Goal: Task Accomplishment & Management: Use online tool/utility

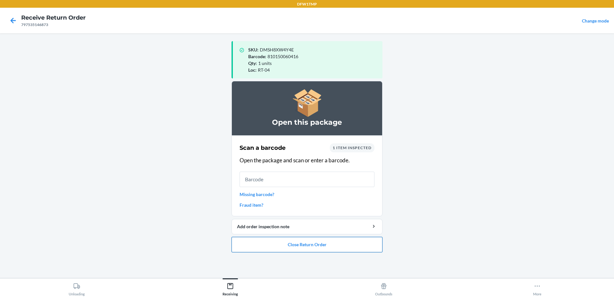
click at [318, 239] on button "Close Return Order" at bounding box center [306, 244] width 151 height 15
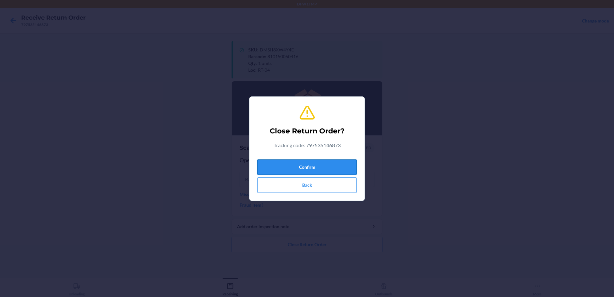
click at [292, 164] on button "Confirm" at bounding box center [307, 166] width 100 height 15
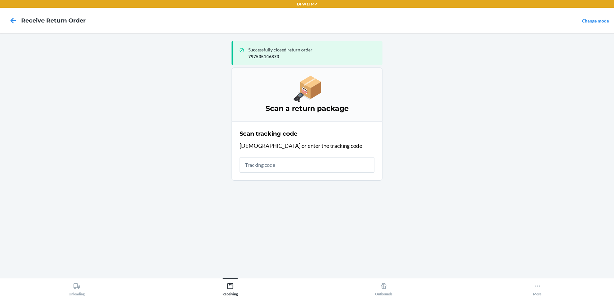
click at [508, 170] on main "Successfully closed return order 797535146873 Scan a return package Scan tracki…" at bounding box center [307, 155] width 614 height 244
click at [460, 207] on main "Successfully closed return order 797535146873 Scan a return package Scan tracki…" at bounding box center [307, 155] width 614 height 244
drag, startPoint x: 464, startPoint y: 186, endPoint x: 468, endPoint y: 168, distance: 18.9
click at [465, 180] on main "Successfully closed return order 797535146873 Scan a return package Scan tracki…" at bounding box center [307, 155] width 614 height 244
click at [407, 82] on main "Successfully closed return order 797535146873 Scan a return package Scan tracki…" at bounding box center [307, 155] width 614 height 244
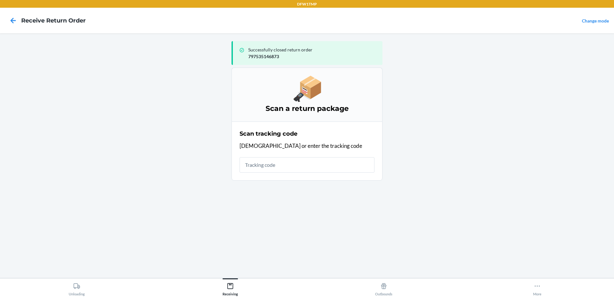
click at [409, 69] on main "Successfully closed return order 797535146873 Scan a return package Scan tracki…" at bounding box center [307, 155] width 614 height 244
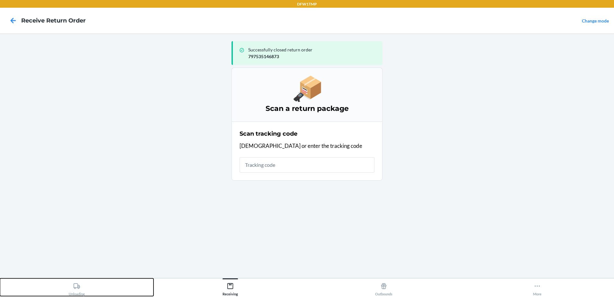
click at [73, 290] on div "Unloading" at bounding box center [77, 288] width 16 height 16
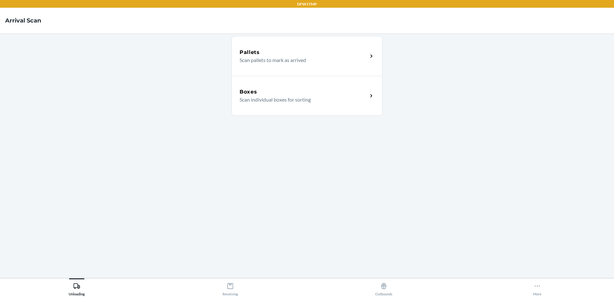
click at [286, 91] on div "Boxes" at bounding box center [303, 92] width 128 height 8
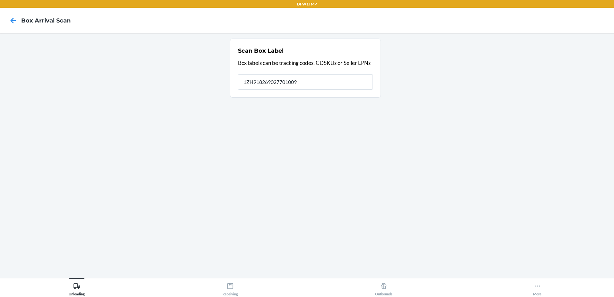
type input "1ZH918269027701009"
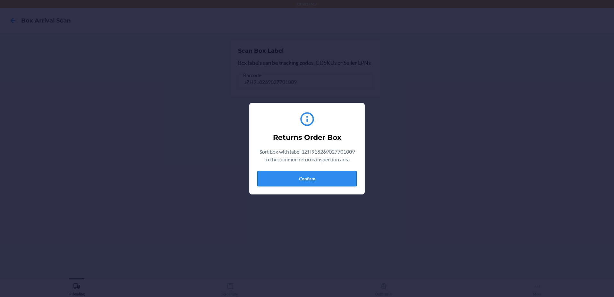
click at [330, 185] on button "Confirm" at bounding box center [307, 178] width 100 height 15
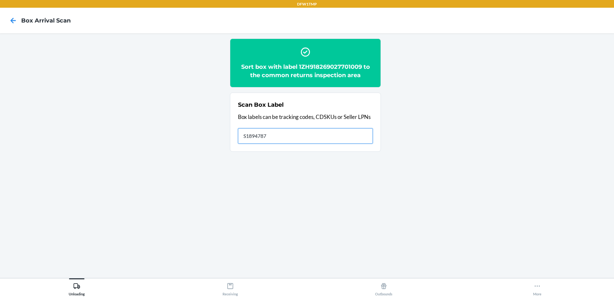
type input "S1894787"
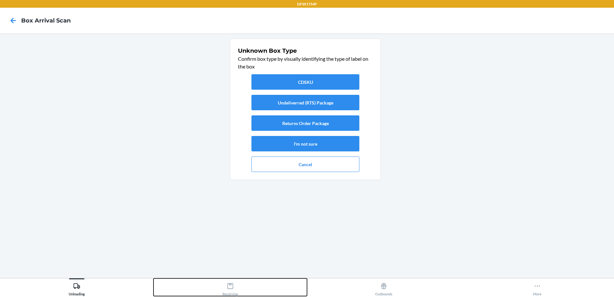
click at [233, 288] on icon at bounding box center [230, 286] width 6 height 6
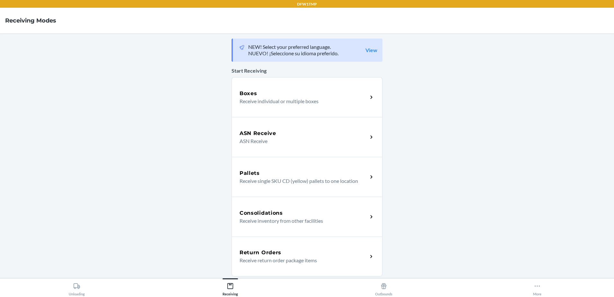
click at [303, 249] on div "Return Orders" at bounding box center [303, 252] width 128 height 8
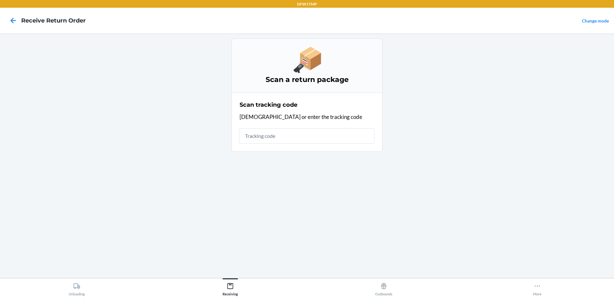
click at [347, 137] on input "text" at bounding box center [306, 135] width 135 height 15
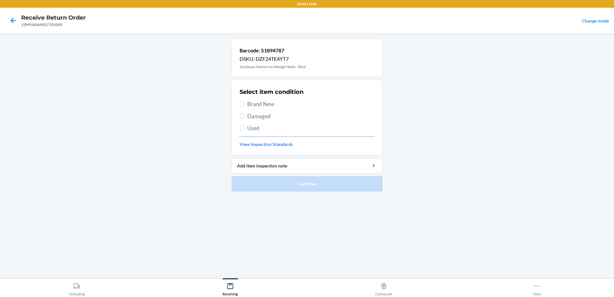
click at [258, 99] on div "Select item condition Brand New Damaged Used View Inspection Standards" at bounding box center [306, 118] width 135 height 64
click at [259, 104] on span "Brand New" at bounding box center [310, 104] width 127 height 8
click at [245, 104] on input "Brand New" at bounding box center [241, 103] width 5 height 5
radio input "true"
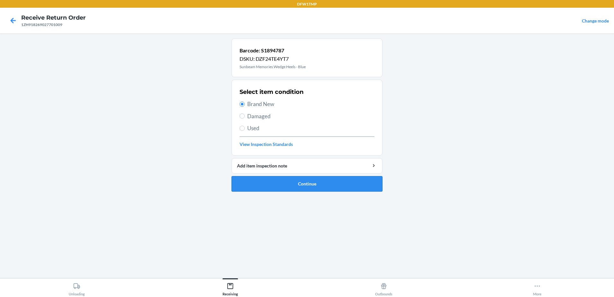
click at [333, 182] on button "Continue" at bounding box center [306, 183] width 151 height 15
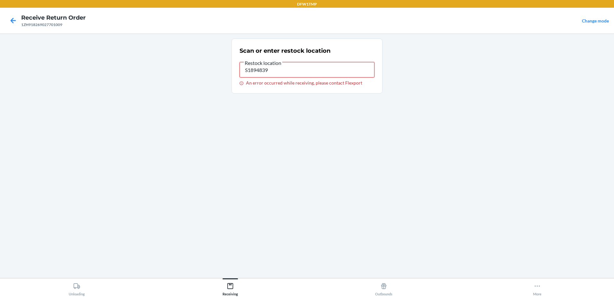
click at [317, 67] on input "S1894839" at bounding box center [306, 69] width 135 height 15
drag, startPoint x: 274, startPoint y: 73, endPoint x: 161, endPoint y: 67, distance: 113.8
click at [161, 67] on main "Scan or enter restock location Restock location S1894839 An error occurred whil…" at bounding box center [307, 155] width 614 height 244
type input "RT-04"
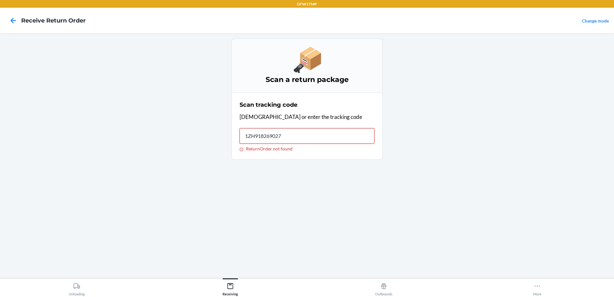
type input "1ZH9182690277"
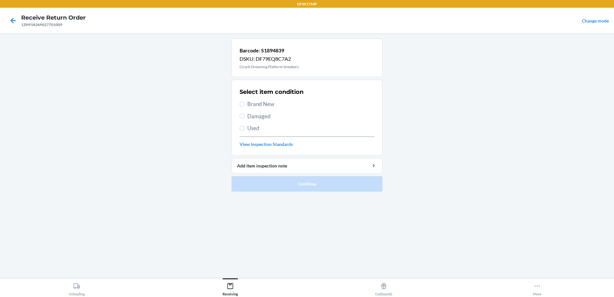
click at [283, 106] on span "Brand New" at bounding box center [310, 104] width 127 height 8
click at [245, 106] on input "Brand New" at bounding box center [241, 103] width 5 height 5
radio input "true"
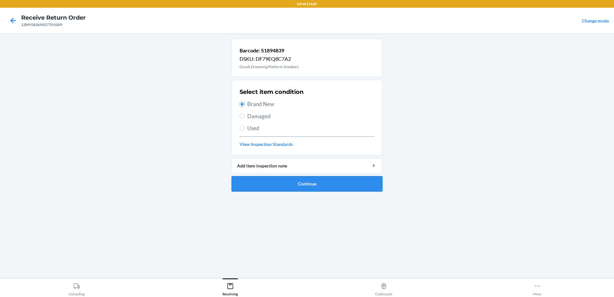
click at [322, 186] on button "Continue" at bounding box center [306, 183] width 151 height 15
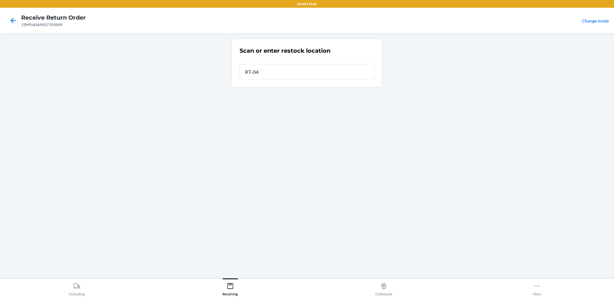
type input "RT-04"
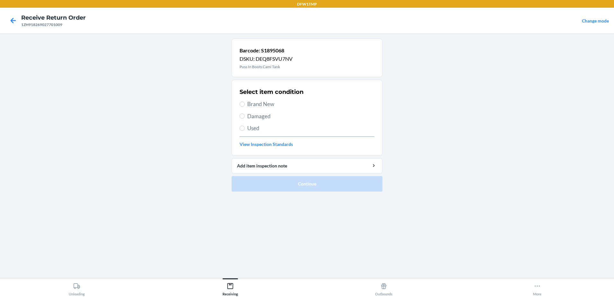
click at [247, 102] on label "Brand New" at bounding box center [306, 104] width 135 height 8
click at [245, 102] on input "Brand New" at bounding box center [241, 103] width 5 height 5
radio input "true"
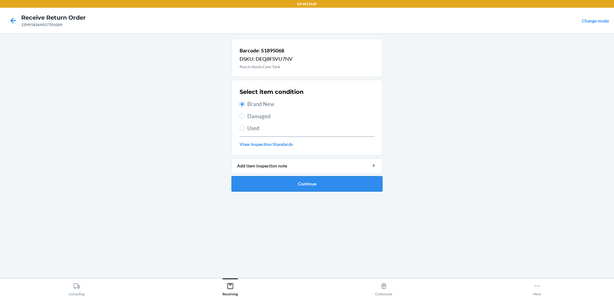
click at [308, 178] on button "Continue" at bounding box center [306, 183] width 151 height 15
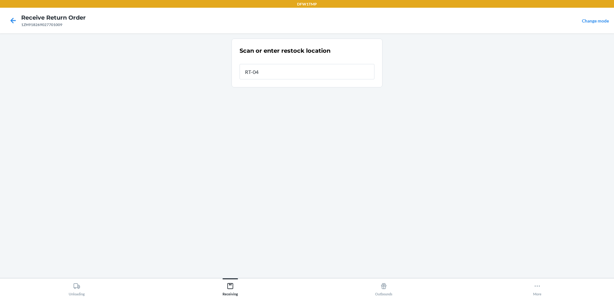
type input "RT-04"
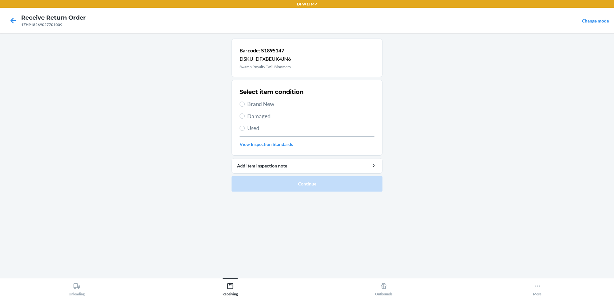
click at [262, 105] on span "Brand New" at bounding box center [310, 104] width 127 height 8
click at [245, 105] on input "Brand New" at bounding box center [241, 103] width 5 height 5
radio input "true"
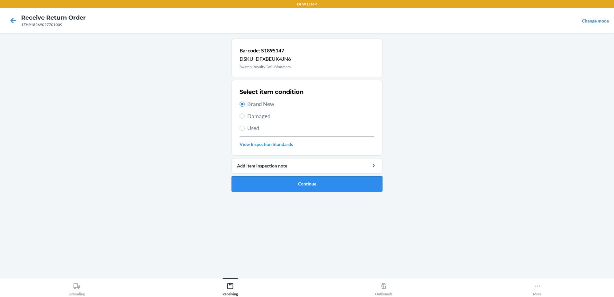
drag, startPoint x: 292, startPoint y: 186, endPoint x: 287, endPoint y: 183, distance: 5.8
click at [292, 186] on button "Continue" at bounding box center [306, 183] width 151 height 15
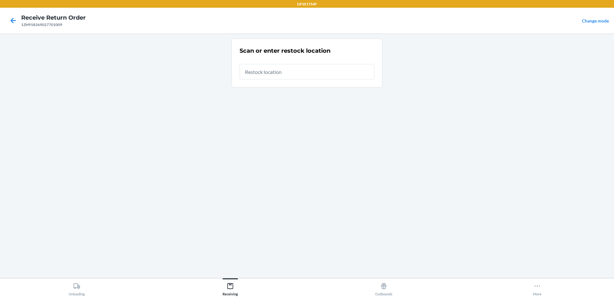
click at [287, 80] on div "Scan or enter restock location" at bounding box center [306, 63] width 135 height 37
click at [288, 76] on input "text" at bounding box center [306, 71] width 135 height 15
type input "RT-04"
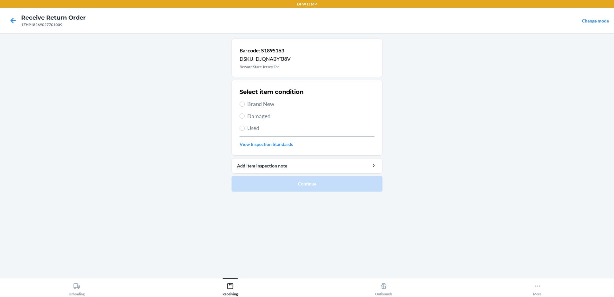
click at [269, 102] on span "Brand New" at bounding box center [310, 104] width 127 height 8
click at [245, 102] on input "Brand New" at bounding box center [241, 103] width 5 height 5
radio input "true"
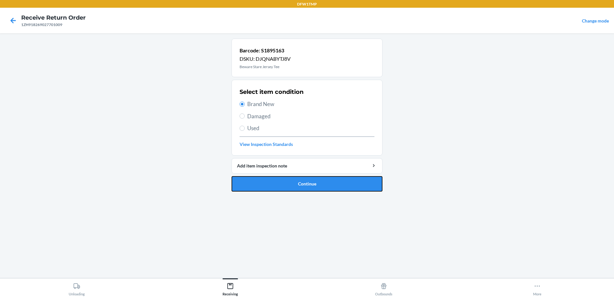
click at [336, 184] on button "Continue" at bounding box center [306, 183] width 151 height 15
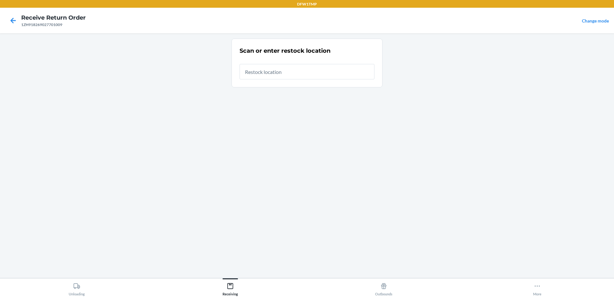
click at [305, 78] on input "text" at bounding box center [306, 71] width 135 height 15
type input "RT-04"
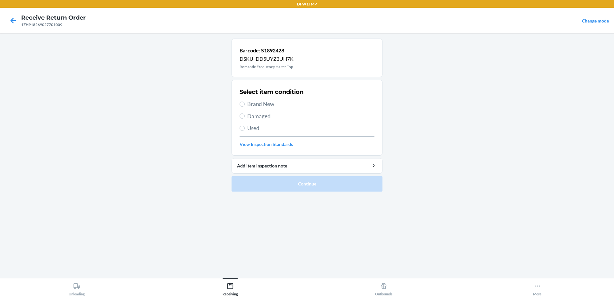
click at [269, 104] on span "Brand New" at bounding box center [310, 104] width 127 height 8
click at [245, 104] on input "Brand New" at bounding box center [241, 103] width 5 height 5
radio input "true"
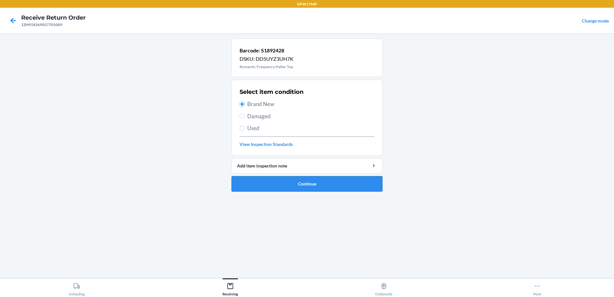
click at [290, 185] on button "Continue" at bounding box center [306, 183] width 151 height 15
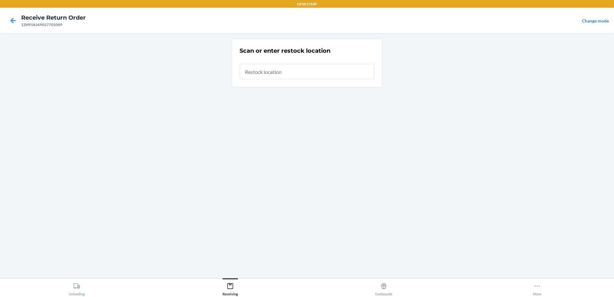
click at [299, 76] on input "text" at bounding box center [306, 71] width 135 height 15
type input "RT-04"
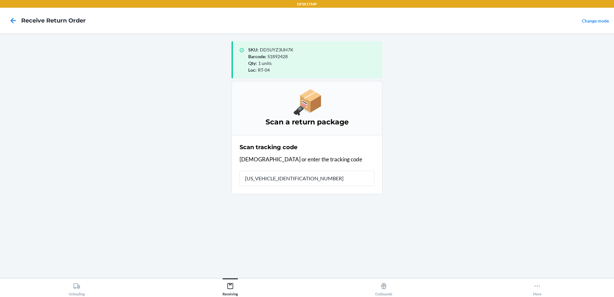
type input "1ZH918269027701009"
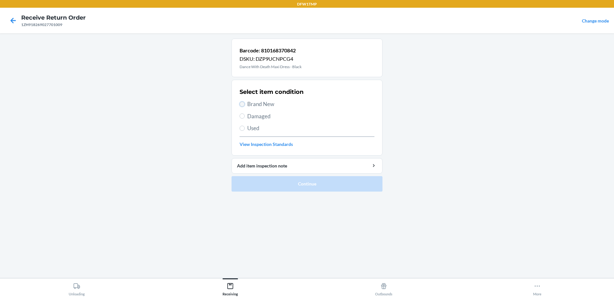
click at [242, 101] on input "Brand New" at bounding box center [241, 103] width 5 height 5
radio input "true"
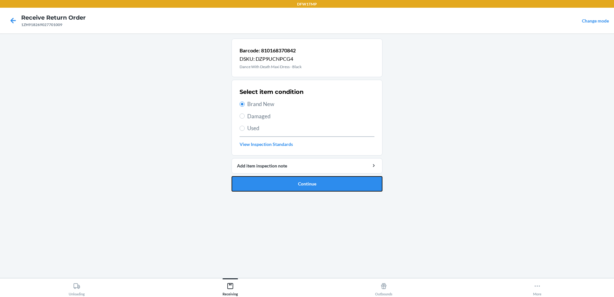
click at [278, 180] on button "Continue" at bounding box center [306, 183] width 151 height 15
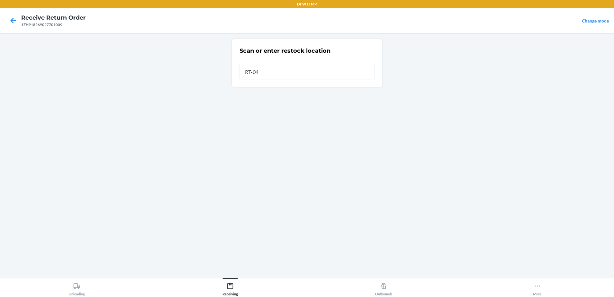
type input "RT-04"
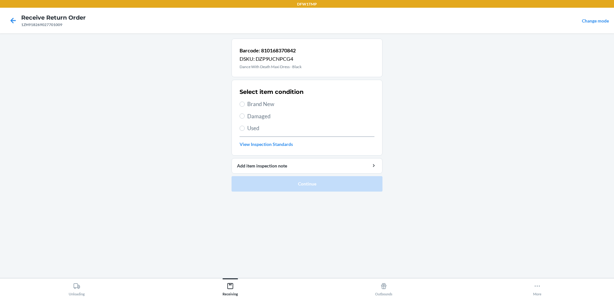
click at [270, 102] on span "Brand New" at bounding box center [310, 104] width 127 height 8
click at [245, 102] on input "Brand New" at bounding box center [241, 103] width 5 height 5
radio input "true"
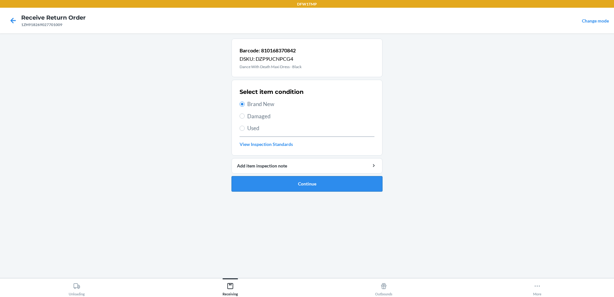
click at [296, 184] on button "Continue" at bounding box center [306, 183] width 151 height 15
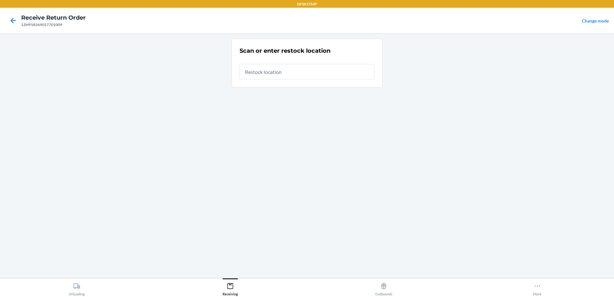
click at [273, 67] on input "text" at bounding box center [306, 71] width 135 height 15
click at [266, 73] on input "text" at bounding box center [306, 71] width 135 height 15
type input "RT-04"
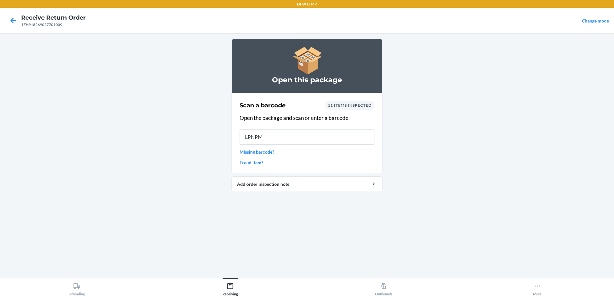
type input "LPNPMB"
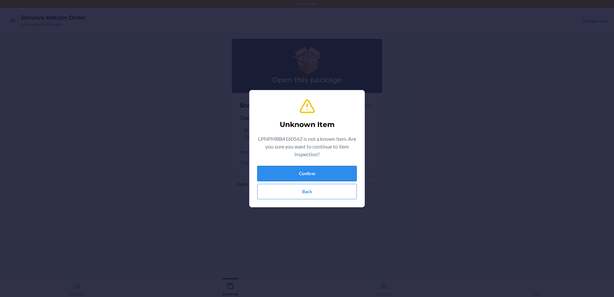
click at [341, 176] on button "Confirm" at bounding box center [307, 173] width 100 height 15
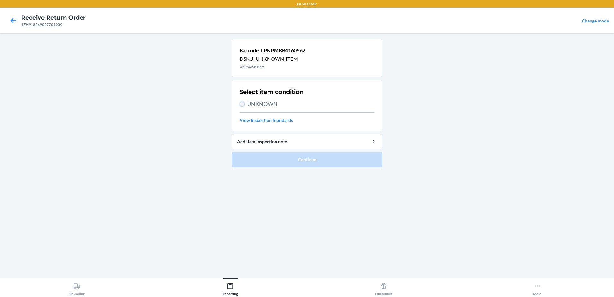
click at [243, 105] on input "UNKNOWN" at bounding box center [241, 103] width 5 height 5
radio input "true"
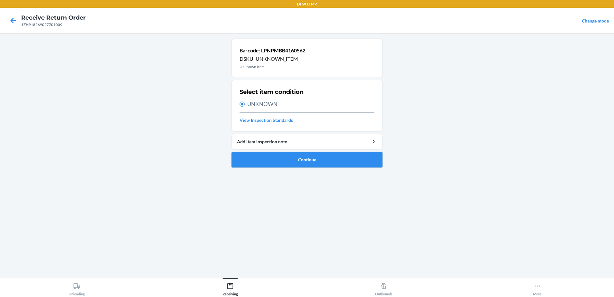
click at [315, 161] on button "Continue" at bounding box center [306, 159] width 151 height 15
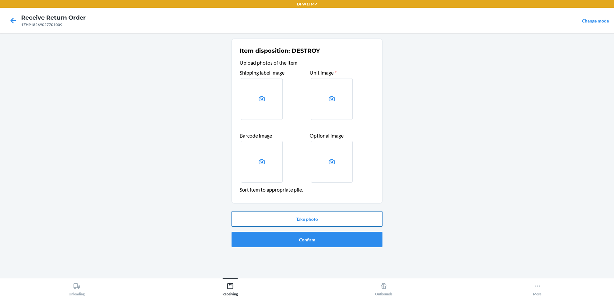
click at [332, 218] on button "Take photo" at bounding box center [306, 218] width 151 height 15
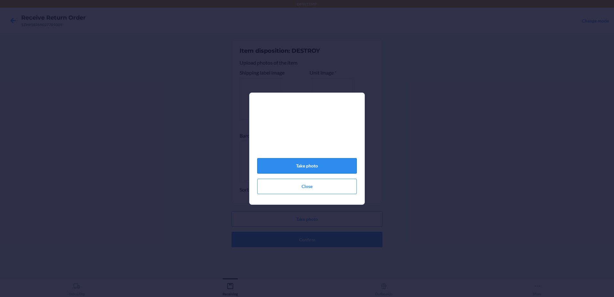
click at [321, 167] on button "Take photo" at bounding box center [307, 165] width 100 height 15
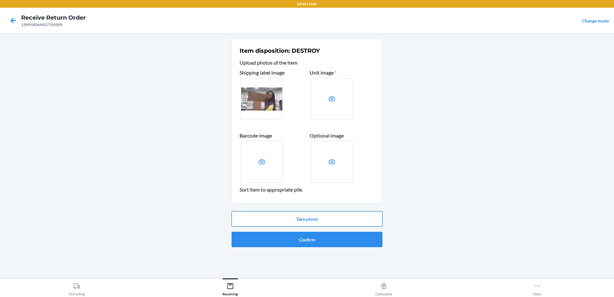
click at [348, 221] on button "Take photo" at bounding box center [306, 218] width 151 height 15
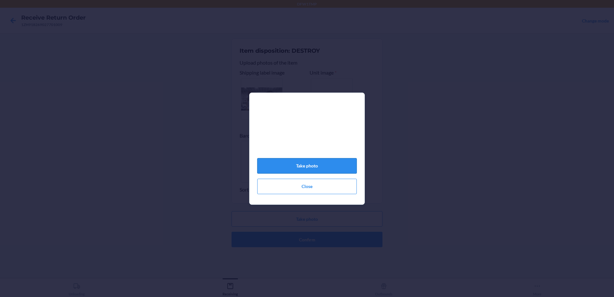
click at [335, 163] on button "Take photo" at bounding box center [307, 165] width 100 height 15
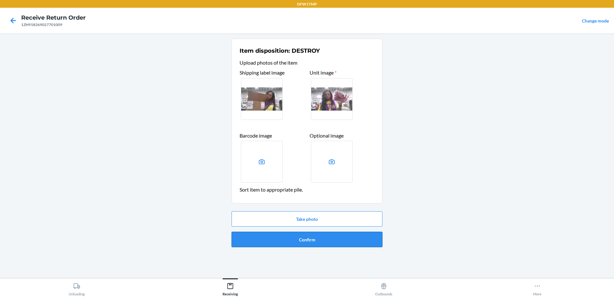
click at [338, 241] on button "Confirm" at bounding box center [306, 238] width 151 height 15
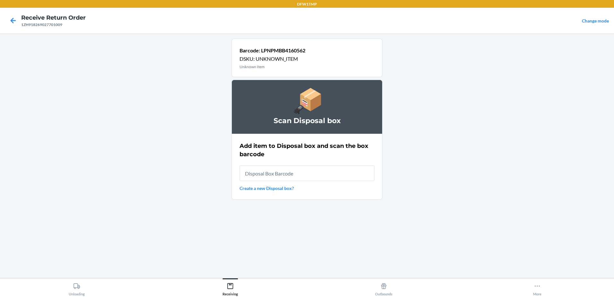
click at [286, 185] on link "Create a new Disposal box?" at bounding box center [306, 188] width 135 height 7
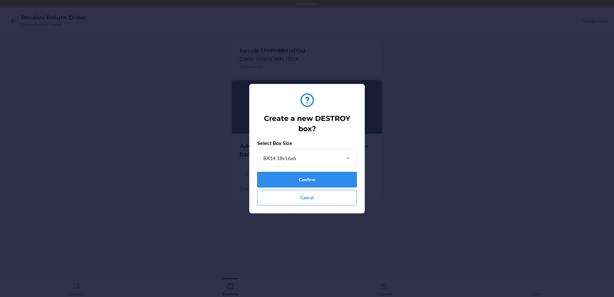
click at [312, 183] on button "Confirm" at bounding box center [307, 179] width 100 height 15
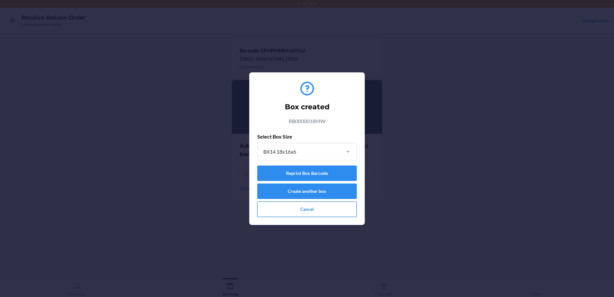
click at [309, 209] on button "Cancel" at bounding box center [307, 208] width 100 height 15
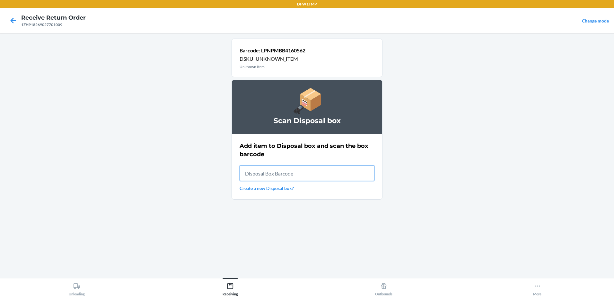
click at [301, 177] on input "text" at bounding box center [306, 172] width 135 height 15
type input "RB0000018MW"
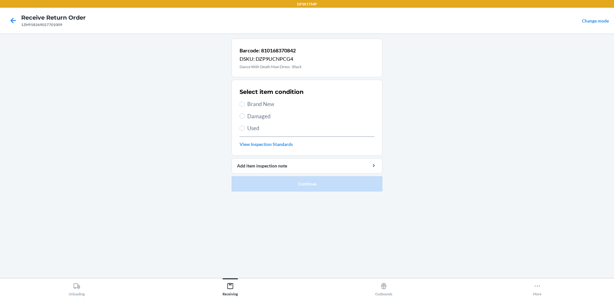
click at [260, 104] on span "Brand New" at bounding box center [310, 104] width 127 height 8
click at [245, 104] on input "Brand New" at bounding box center [241, 103] width 5 height 5
radio input "true"
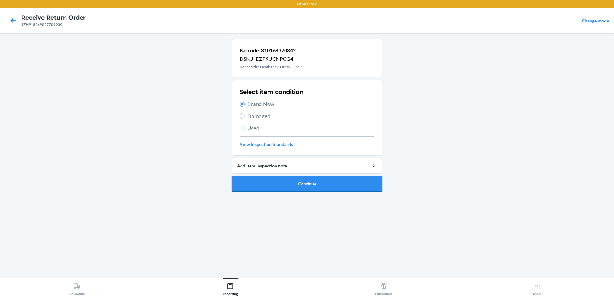
click at [290, 183] on button "Continue" at bounding box center [306, 183] width 151 height 15
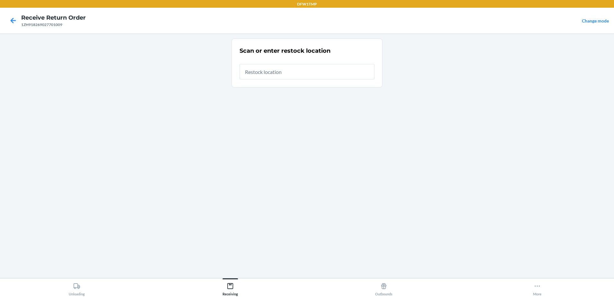
click at [281, 75] on input "text" at bounding box center [306, 71] width 135 height 15
type input "RT-04"
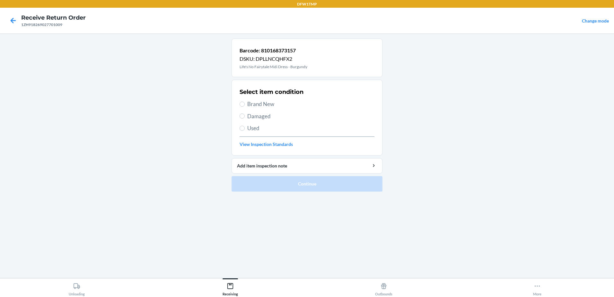
click at [275, 107] on span "Brand New" at bounding box center [310, 104] width 127 height 8
click at [245, 107] on input "Brand New" at bounding box center [241, 103] width 5 height 5
radio input "true"
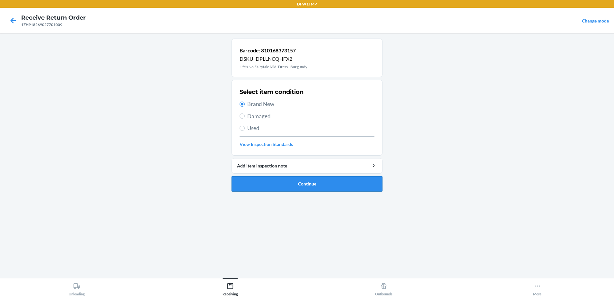
click at [345, 189] on button "Continue" at bounding box center [306, 183] width 151 height 15
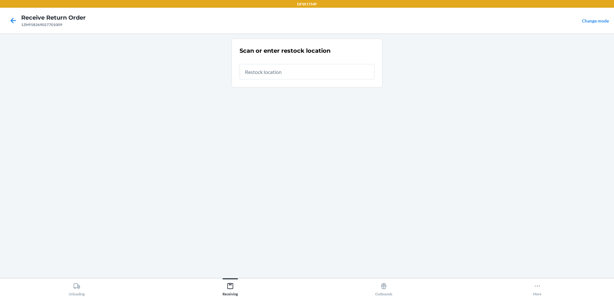
click at [300, 74] on input "text" at bounding box center [306, 71] width 135 height 15
type input "RT-04"
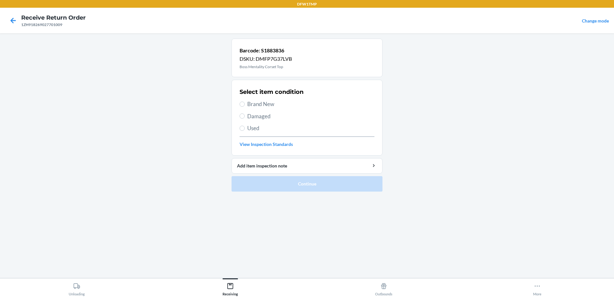
click at [270, 104] on span "Brand New" at bounding box center [310, 104] width 127 height 8
click at [245, 104] on input "Brand New" at bounding box center [241, 103] width 5 height 5
radio input "true"
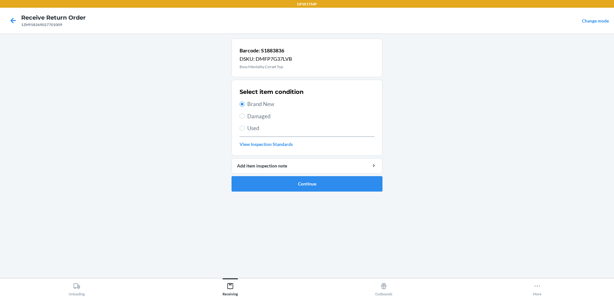
click at [291, 196] on ol "Barcode: S1883836 DSKU: DMFP7G37LVB Boss Mentality Corset Top Select item condi…" at bounding box center [306, 118] width 151 height 158
click at [292, 187] on button "Continue" at bounding box center [306, 183] width 151 height 15
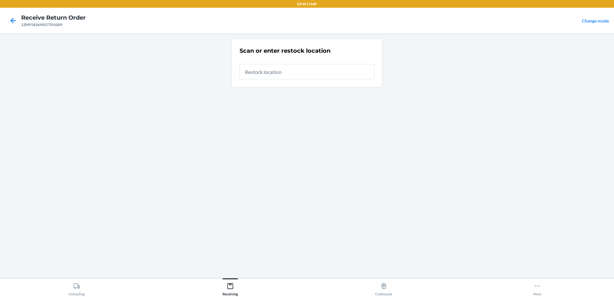
click at [286, 77] on input "text" at bounding box center [306, 71] width 135 height 15
type input "RT-04"
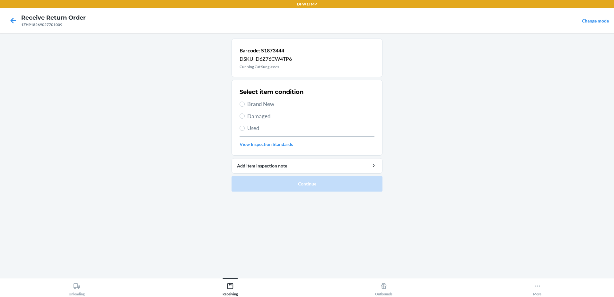
click at [260, 105] on span "Brand New" at bounding box center [310, 104] width 127 height 8
click at [245, 105] on input "Brand New" at bounding box center [241, 103] width 5 height 5
radio input "true"
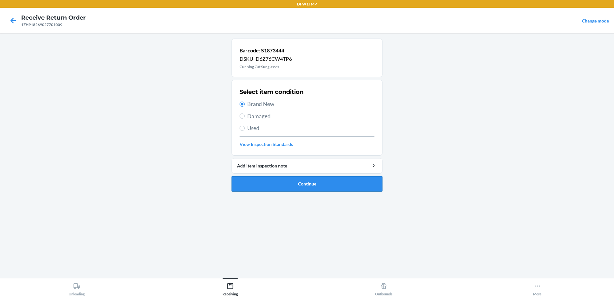
click at [305, 189] on button "Continue" at bounding box center [306, 183] width 151 height 15
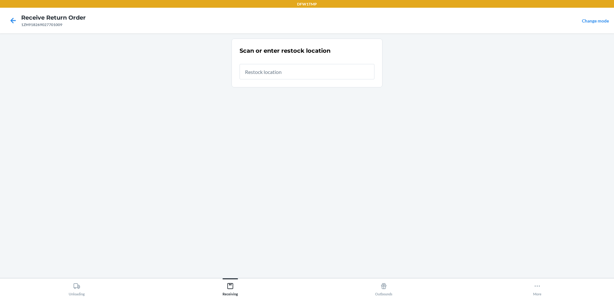
click at [309, 70] on input "text" at bounding box center [306, 71] width 135 height 15
type input "RT-04"
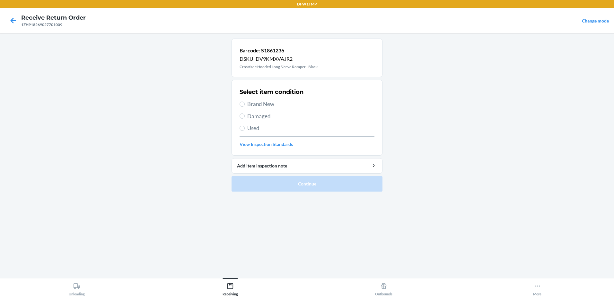
click at [252, 104] on span "Brand New" at bounding box center [310, 104] width 127 height 8
click at [245, 104] on input "Brand New" at bounding box center [241, 103] width 5 height 5
radio input "true"
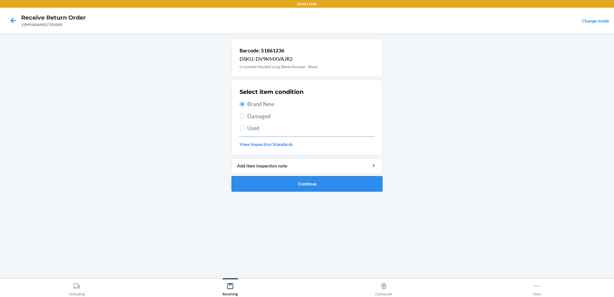
click at [315, 183] on button "Continue" at bounding box center [306, 183] width 151 height 15
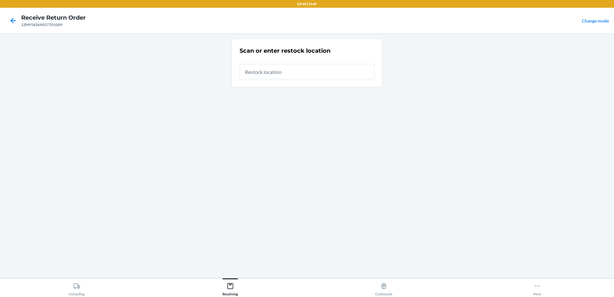
click at [288, 69] on input "text" at bounding box center [306, 71] width 135 height 15
type input "RT-04"
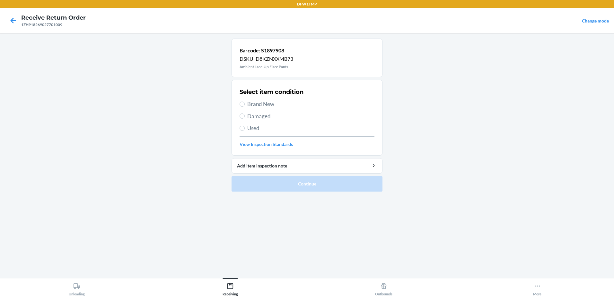
click at [261, 108] on span "Brand New" at bounding box center [310, 104] width 127 height 8
click at [245, 107] on input "Brand New" at bounding box center [241, 103] width 5 height 5
radio input "true"
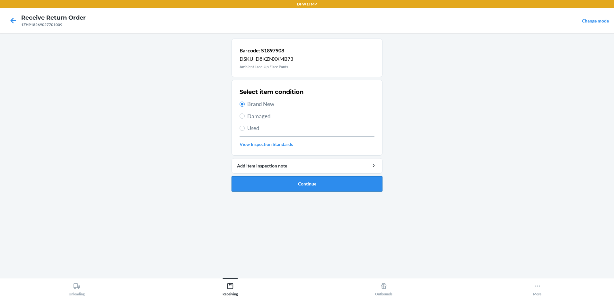
click at [285, 184] on button "Continue" at bounding box center [306, 183] width 151 height 15
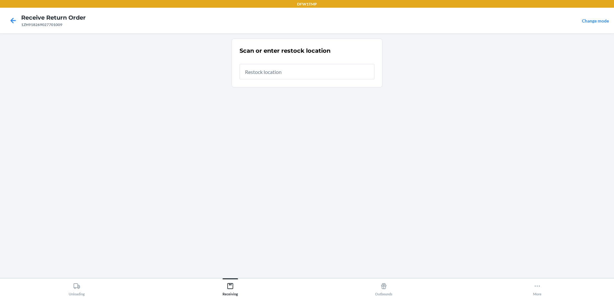
click at [290, 73] on input "text" at bounding box center [306, 71] width 135 height 15
type input "RT-04"
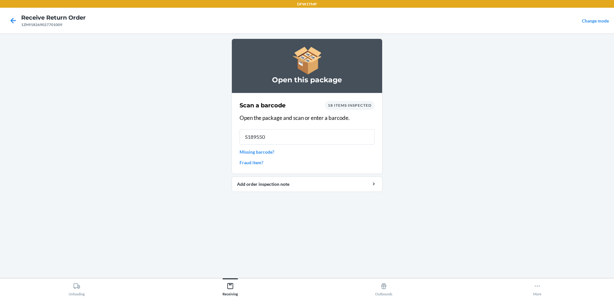
type input "S1895502"
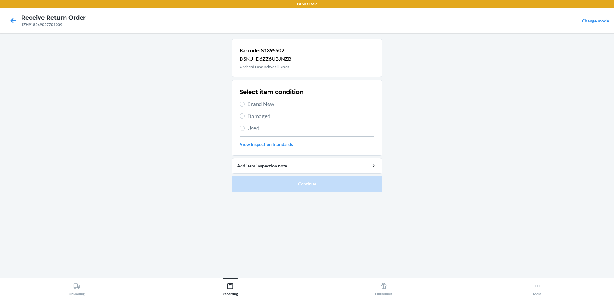
click at [252, 102] on span "Brand New" at bounding box center [310, 104] width 127 height 8
click at [245, 102] on input "Brand New" at bounding box center [241, 103] width 5 height 5
radio input "true"
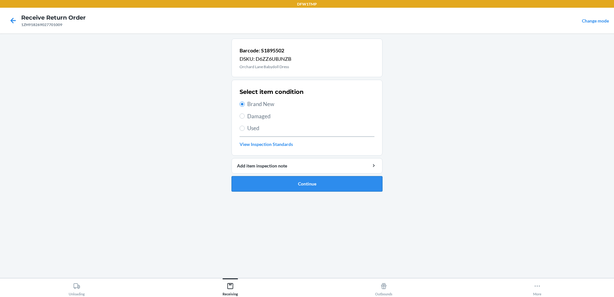
click at [309, 182] on button "Continue" at bounding box center [306, 183] width 151 height 15
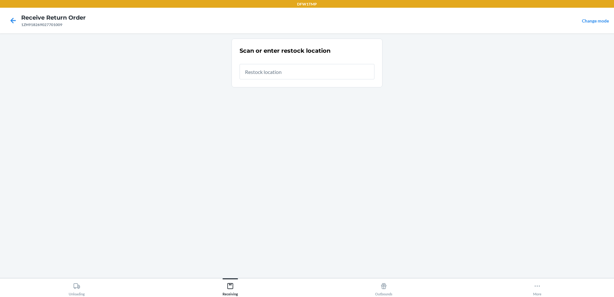
drag, startPoint x: 309, startPoint y: 182, endPoint x: 200, endPoint y: 161, distance: 111.2
click at [198, 165] on main "Scan or enter restock location" at bounding box center [307, 155] width 614 height 244
click at [278, 71] on input "text" at bounding box center [306, 71] width 135 height 15
type input "RT-04"
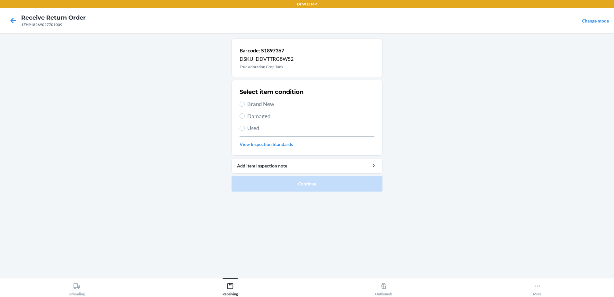
click at [272, 102] on span "Brand New" at bounding box center [310, 104] width 127 height 8
click at [245, 102] on input "Brand New" at bounding box center [241, 103] width 5 height 5
radio input "true"
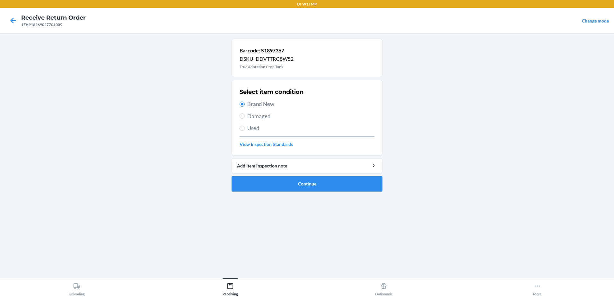
click at [316, 195] on ol "Barcode: S1897367 DSKU: DDVTTRG8W52 True Adoration Crop Tank Select item condit…" at bounding box center [306, 118] width 151 height 158
click at [319, 185] on button "Continue" at bounding box center [306, 183] width 151 height 15
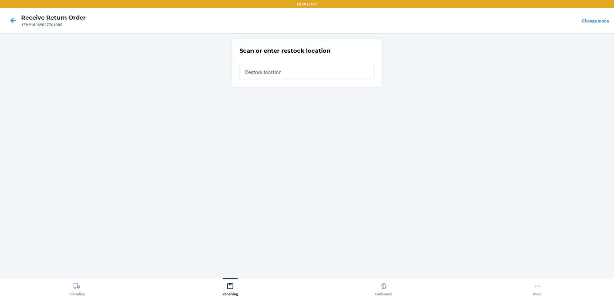
click at [310, 75] on input "text" at bounding box center [306, 71] width 135 height 15
type input "RT-04"
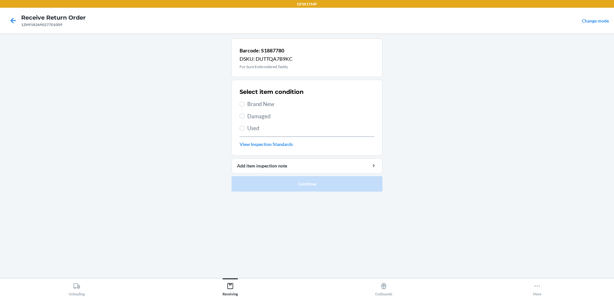
click at [266, 106] on span "Brand New" at bounding box center [310, 104] width 127 height 8
click at [245, 106] on input "Brand New" at bounding box center [241, 103] width 5 height 5
radio input "true"
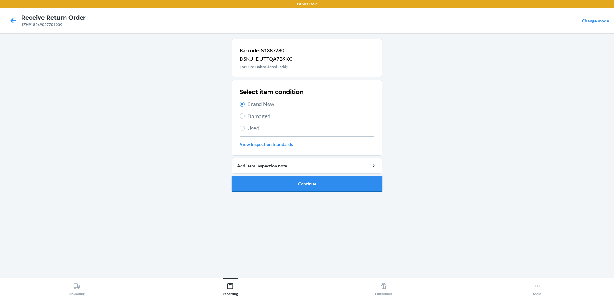
click at [344, 186] on button "Continue" at bounding box center [306, 183] width 151 height 15
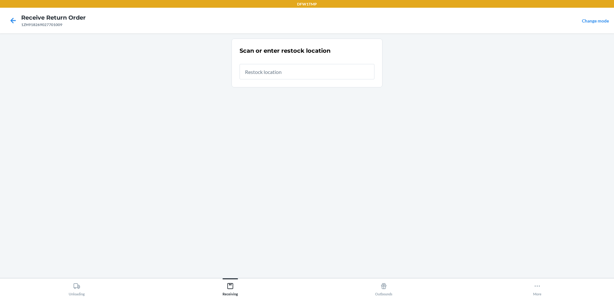
click at [283, 74] on input "text" at bounding box center [306, 71] width 135 height 15
type input "RT-04"
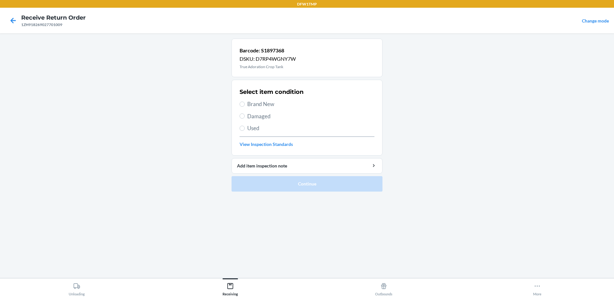
click at [259, 105] on span "Brand New" at bounding box center [310, 104] width 127 height 8
click at [245, 105] on input "Brand New" at bounding box center [241, 103] width 5 height 5
radio input "true"
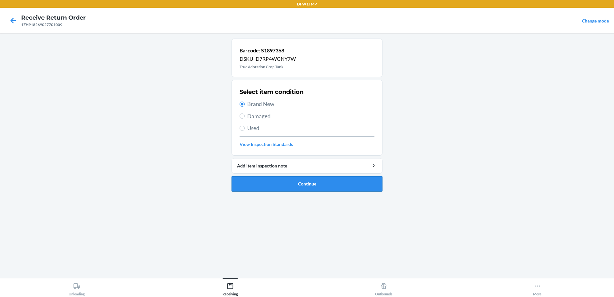
click at [311, 183] on button "Continue" at bounding box center [306, 183] width 151 height 15
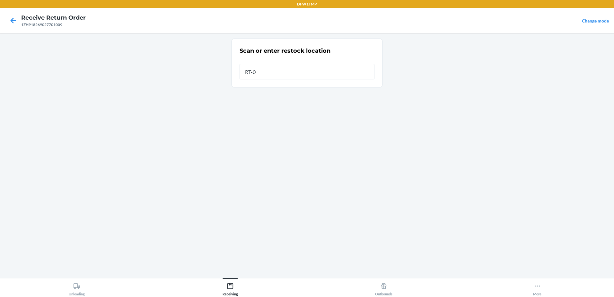
type input "RT-04"
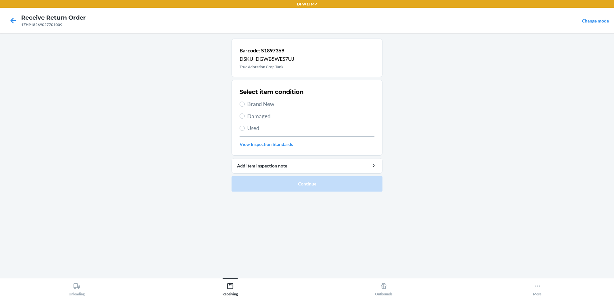
click at [265, 106] on span "Brand New" at bounding box center [310, 104] width 127 height 8
click at [245, 106] on input "Brand New" at bounding box center [241, 103] width 5 height 5
radio input "true"
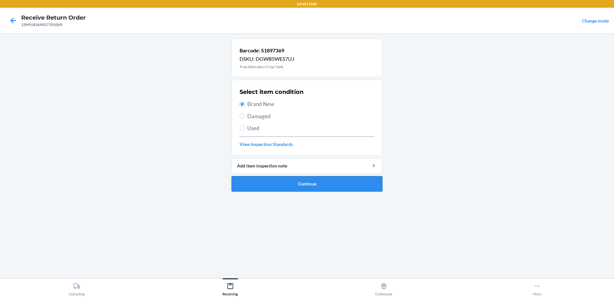
click at [290, 184] on button "Continue" at bounding box center [306, 183] width 151 height 15
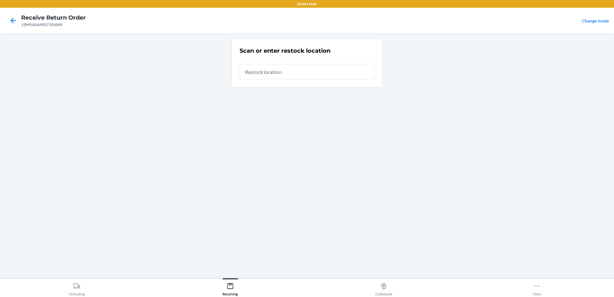
click at [289, 76] on input "text" at bounding box center [306, 71] width 135 height 15
type input "RT-04"
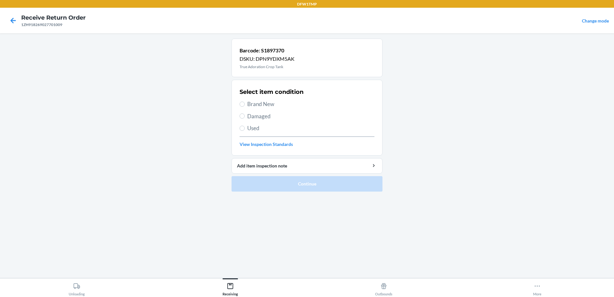
click at [260, 102] on span "Brand New" at bounding box center [310, 104] width 127 height 8
click at [245, 102] on input "Brand New" at bounding box center [241, 103] width 5 height 5
radio input "true"
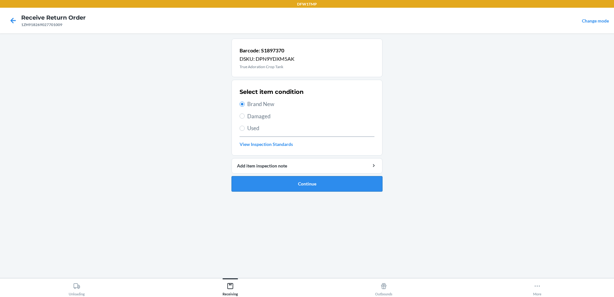
click at [294, 181] on button "Continue" at bounding box center [306, 183] width 151 height 15
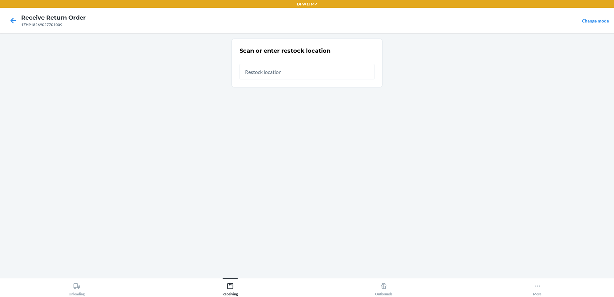
click at [272, 79] on div "Scan or enter restock location" at bounding box center [306, 63] width 135 height 37
click at [272, 73] on input "text" at bounding box center [306, 71] width 135 height 15
type input "RT-04"
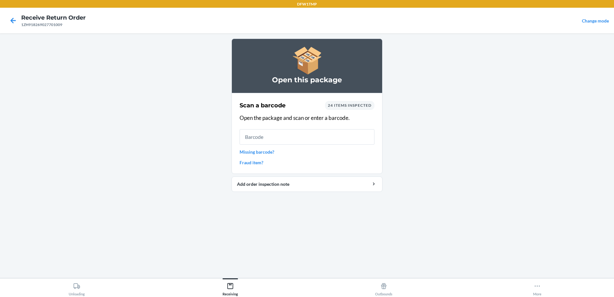
click at [270, 151] on link "Missing barcode?" at bounding box center [306, 151] width 135 height 7
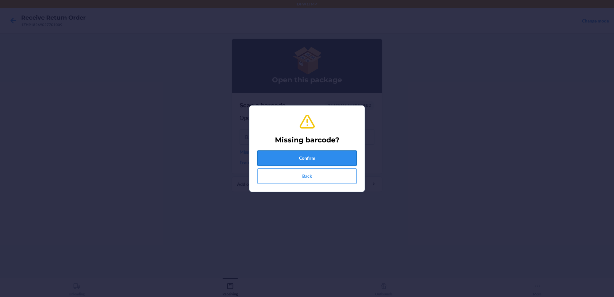
click at [348, 157] on button "Confirm" at bounding box center [307, 157] width 100 height 15
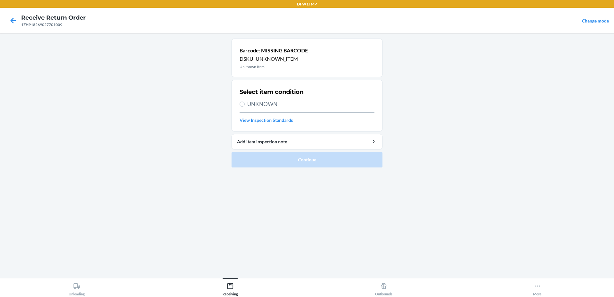
click at [280, 104] on span "UNKNOWN" at bounding box center [310, 104] width 127 height 8
click at [245, 104] on input "UNKNOWN" at bounding box center [241, 103] width 5 height 5
radio input "true"
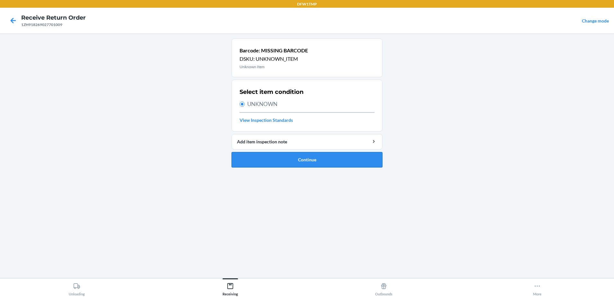
click at [319, 161] on button "Continue" at bounding box center [306, 159] width 151 height 15
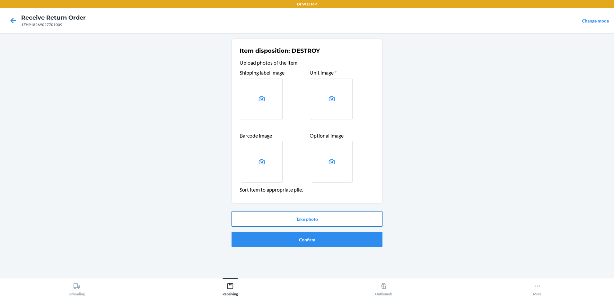
click at [315, 217] on button "Take photo" at bounding box center [306, 218] width 151 height 15
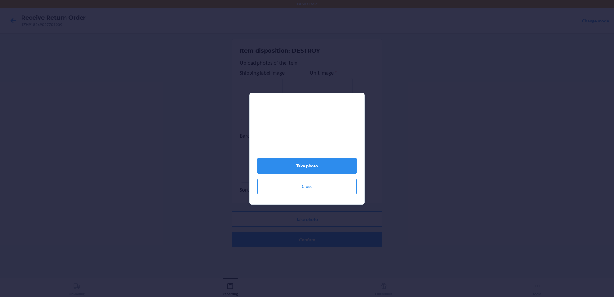
click at [348, 233] on div "Take photo Close" at bounding box center [307, 148] width 614 height 297
click at [287, 163] on button "Take photo" at bounding box center [307, 165] width 100 height 15
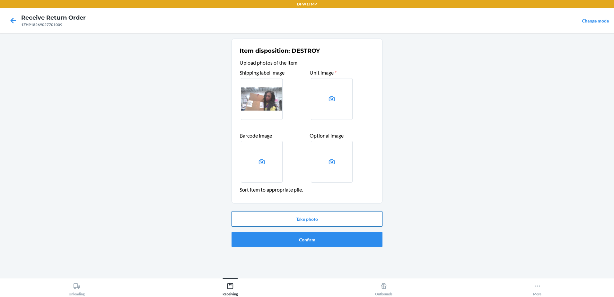
click at [348, 223] on button "Take photo" at bounding box center [306, 218] width 151 height 15
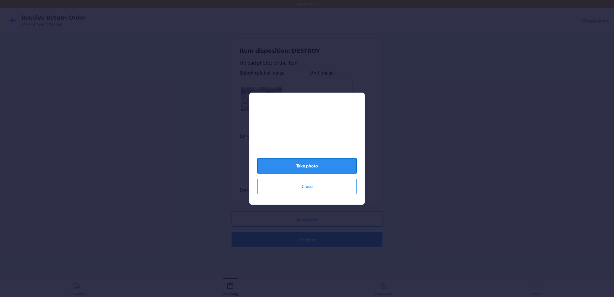
click at [345, 165] on button "Take photo" at bounding box center [307, 165] width 100 height 15
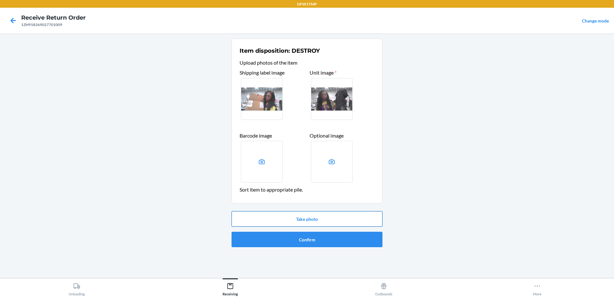
click at [325, 218] on button "Take photo" at bounding box center [306, 218] width 151 height 15
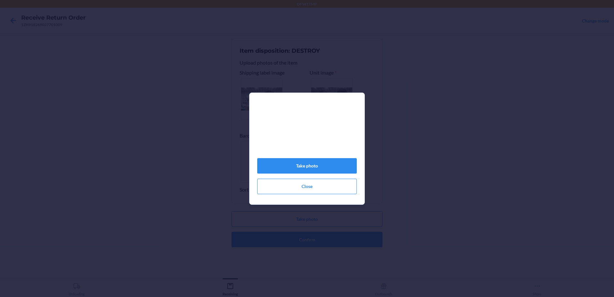
click at [463, 192] on div "Take photo Close" at bounding box center [307, 148] width 614 height 297
click at [308, 190] on button "Close" at bounding box center [307, 185] width 100 height 15
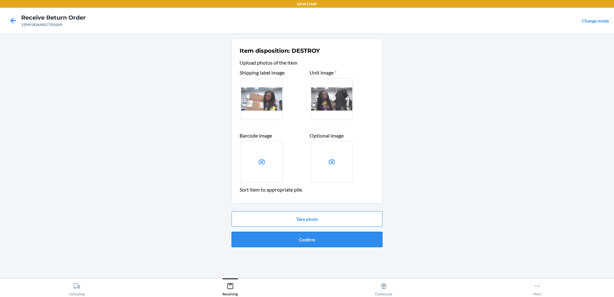
click at [316, 234] on button "Confirm" at bounding box center [306, 238] width 151 height 15
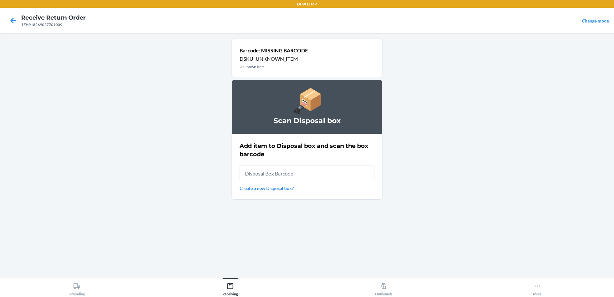
click at [290, 187] on link "Create a new Disposal box?" at bounding box center [306, 188] width 135 height 7
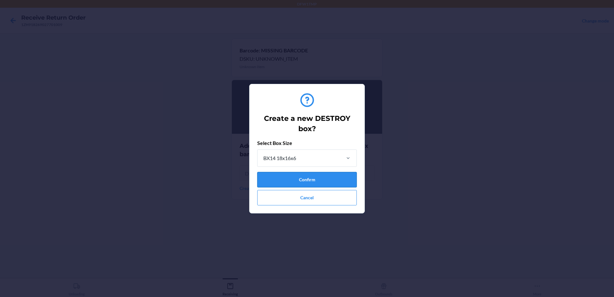
click at [299, 177] on button "Confirm" at bounding box center [307, 179] width 100 height 15
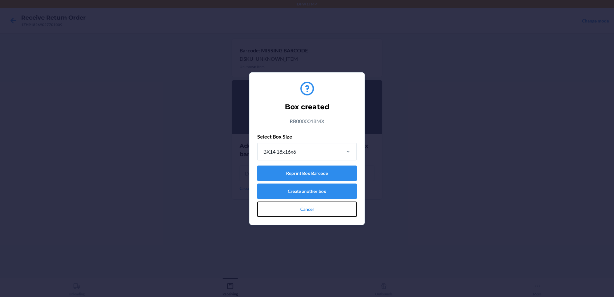
click at [316, 209] on button "Cancel" at bounding box center [307, 208] width 100 height 15
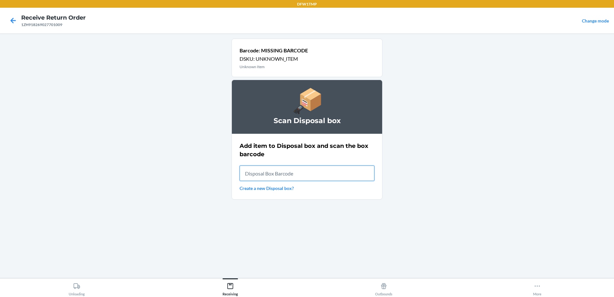
click at [312, 176] on input "text" at bounding box center [306, 172] width 135 height 15
type input "RB0000018MX"
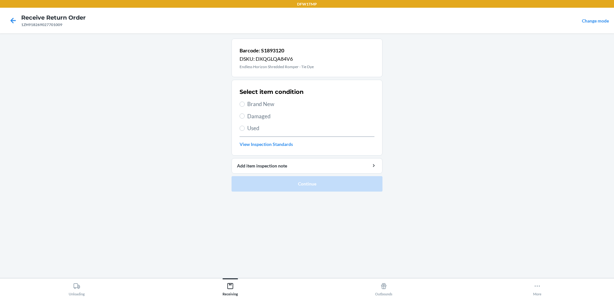
click at [271, 105] on span "Brand New" at bounding box center [310, 104] width 127 height 8
click at [245, 105] on input "Brand New" at bounding box center [241, 103] width 5 height 5
radio input "true"
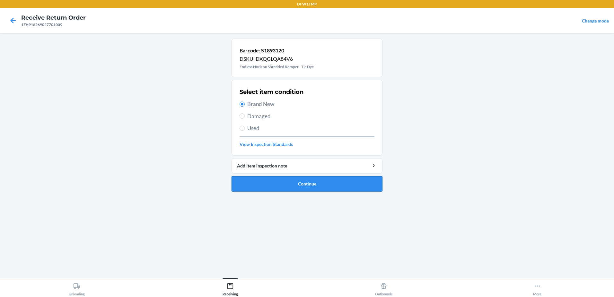
click at [310, 183] on button "Continue" at bounding box center [306, 183] width 151 height 15
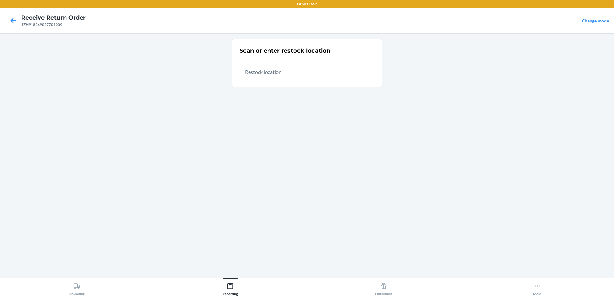
click at [286, 73] on input "text" at bounding box center [306, 71] width 135 height 15
type input "RT-04"
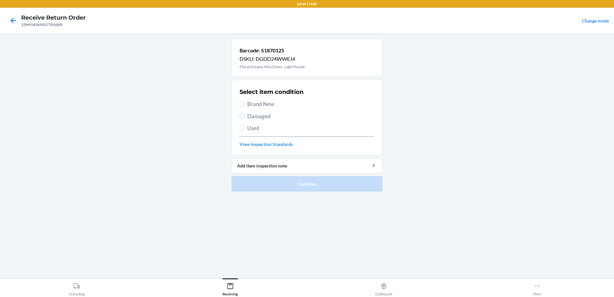
click at [263, 107] on span "Brand New" at bounding box center [310, 104] width 127 height 8
click at [245, 107] on input "Brand New" at bounding box center [241, 103] width 5 height 5
radio input "true"
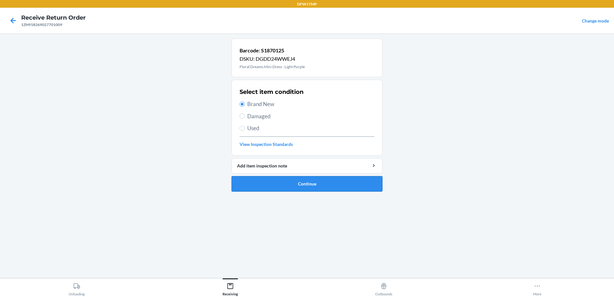
drag, startPoint x: 302, startPoint y: 189, endPoint x: 300, endPoint y: 186, distance: 3.4
click at [300, 186] on button "Continue" at bounding box center [306, 183] width 151 height 15
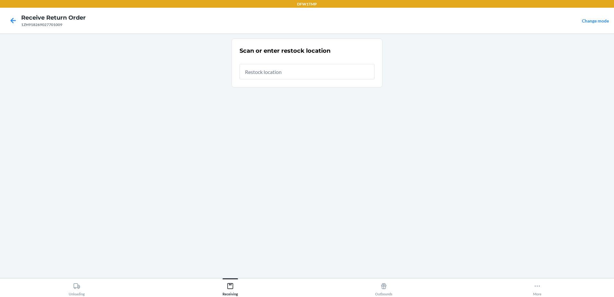
click at [287, 70] on input "text" at bounding box center [306, 71] width 135 height 15
type input "RT-04"
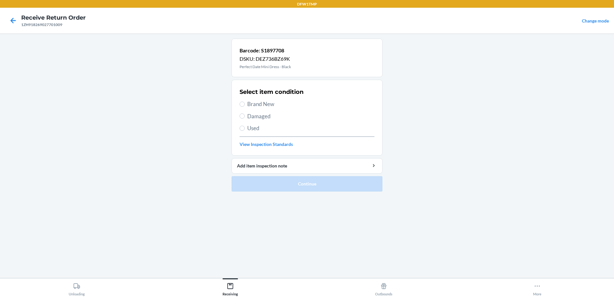
drag, startPoint x: 262, startPoint y: 99, endPoint x: 261, endPoint y: 102, distance: 3.5
click at [262, 99] on div "Select item condition Brand New Damaged Used View Inspection Standards" at bounding box center [306, 118] width 135 height 64
click at [261, 107] on span "Brand New" at bounding box center [310, 104] width 127 height 8
click at [245, 107] on input "Brand New" at bounding box center [241, 103] width 5 height 5
radio input "true"
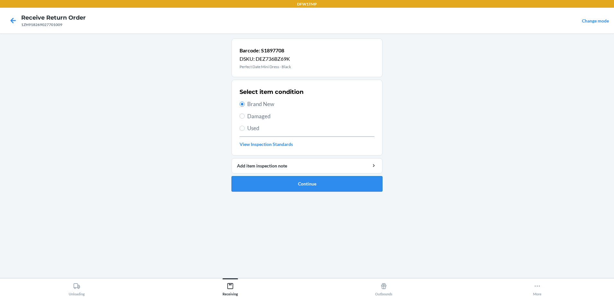
click at [314, 178] on button "Continue" at bounding box center [306, 183] width 151 height 15
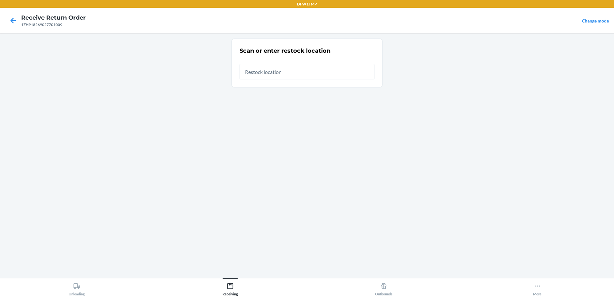
click at [274, 70] on input "text" at bounding box center [306, 71] width 135 height 15
type input "RT-04"
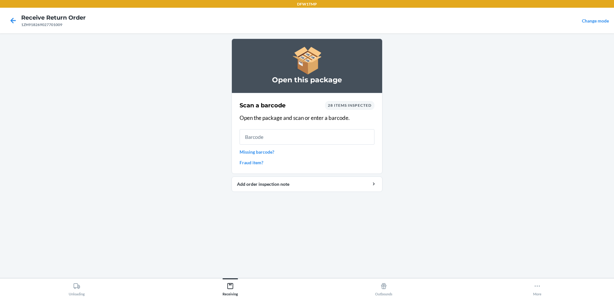
click at [273, 150] on link "Missing barcode?" at bounding box center [306, 151] width 135 height 7
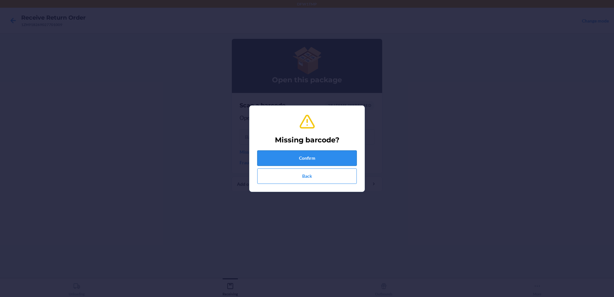
click at [334, 164] on button "Confirm" at bounding box center [307, 157] width 100 height 15
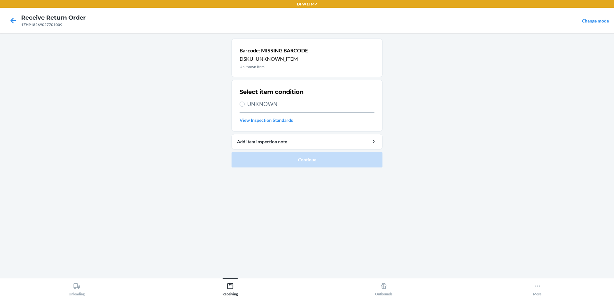
click at [246, 104] on label "UNKNOWN" at bounding box center [306, 104] width 135 height 8
click at [245, 104] on input "UNKNOWN" at bounding box center [241, 103] width 5 height 5
radio input "true"
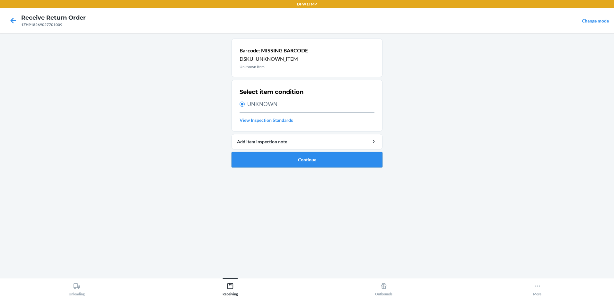
click at [313, 153] on button "Continue" at bounding box center [306, 159] width 151 height 15
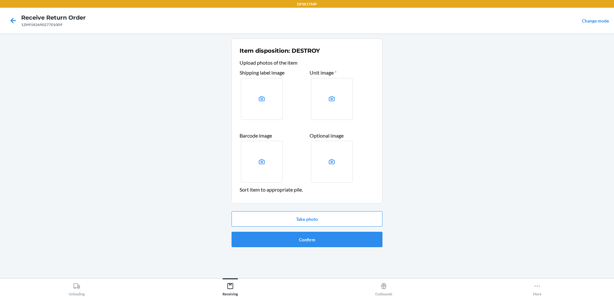
click at [252, 91] on label at bounding box center [262, 99] width 42 height 42
click at [0, 0] on input "file" at bounding box center [0, 0] width 0 height 0
drag, startPoint x: 300, startPoint y: 218, endPoint x: 298, endPoint y: 215, distance: 3.9
click at [298, 215] on button "Take photo" at bounding box center [306, 218] width 151 height 15
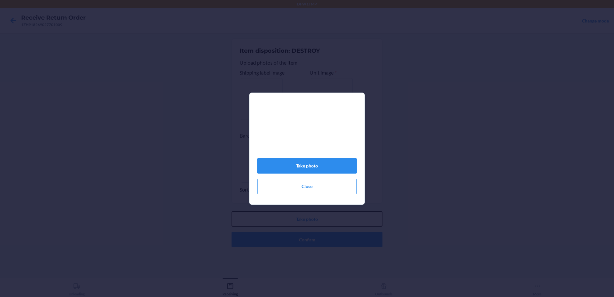
click at [231, 211] on button "Take photo" at bounding box center [306, 218] width 151 height 15
drag, startPoint x: 348, startPoint y: 239, endPoint x: 379, endPoint y: 250, distance: 32.5
click at [378, 251] on div "Take photo Close" at bounding box center [307, 148] width 614 height 297
click at [293, 169] on button "Take photo" at bounding box center [307, 165] width 100 height 15
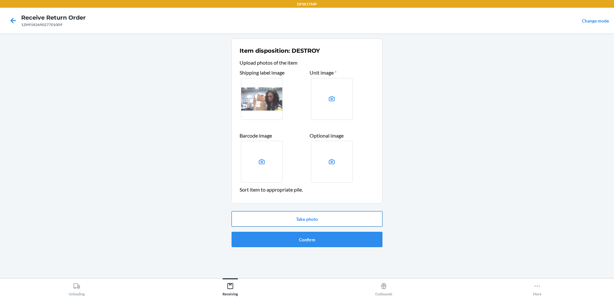
click at [338, 210] on div "Take photo Confirm" at bounding box center [306, 228] width 151 height 41
click at [339, 218] on button "Take photo" at bounding box center [306, 218] width 151 height 15
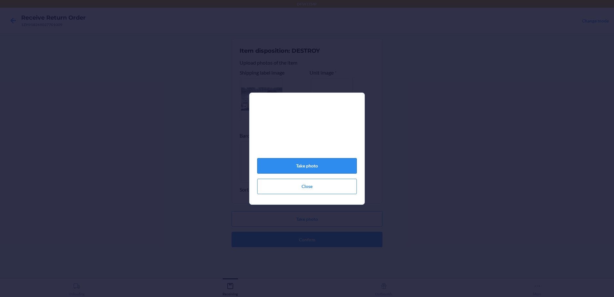
click at [325, 173] on button "Take photo" at bounding box center [307, 165] width 100 height 15
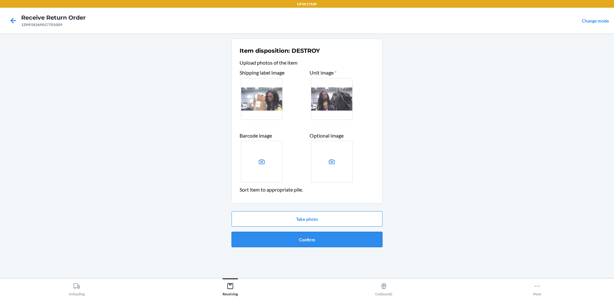
click at [329, 236] on button "Confirm" at bounding box center [306, 238] width 151 height 15
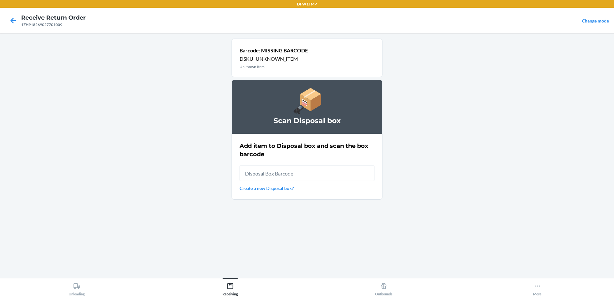
click at [284, 186] on link "Create a new Disposal box?" at bounding box center [306, 188] width 135 height 7
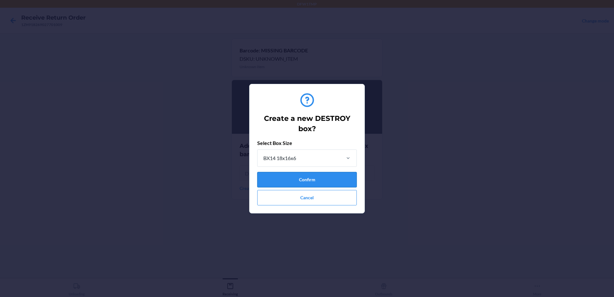
click at [297, 179] on button "Confirm" at bounding box center [307, 179] width 100 height 15
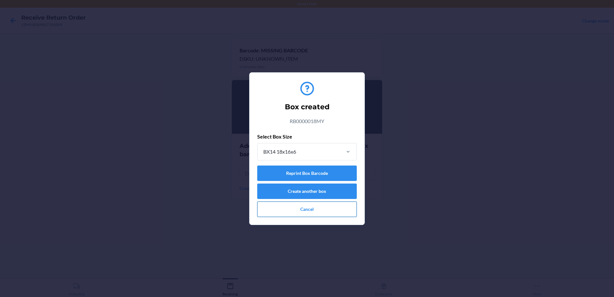
click at [306, 212] on button "Cancel" at bounding box center [307, 208] width 100 height 15
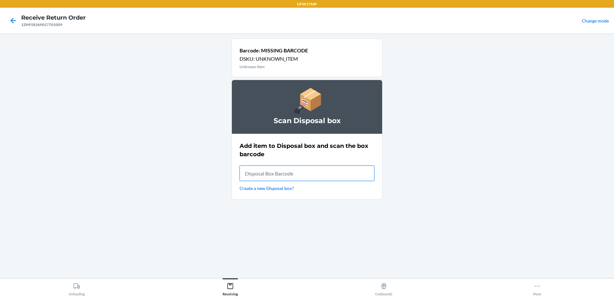
click at [254, 176] on input "text" at bounding box center [306, 172] width 135 height 15
type input "RB0000018MY"
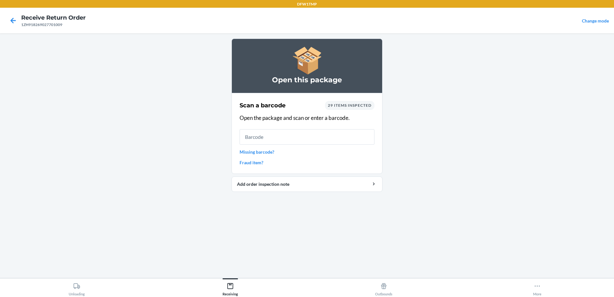
click at [264, 151] on link "Missing barcode?" at bounding box center [306, 151] width 135 height 7
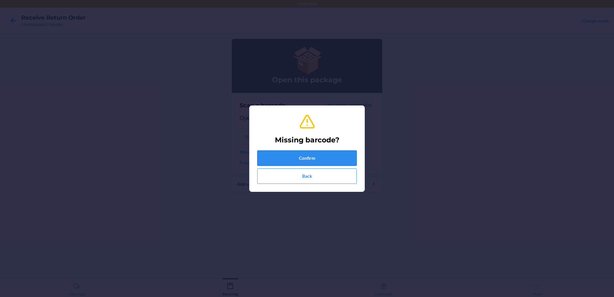
click at [322, 158] on button "Confirm" at bounding box center [307, 157] width 100 height 15
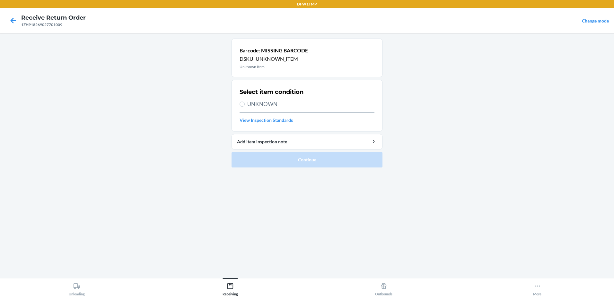
click at [261, 102] on span "UNKNOWN" at bounding box center [310, 104] width 127 height 8
click at [245, 102] on input "UNKNOWN" at bounding box center [241, 103] width 5 height 5
radio input "true"
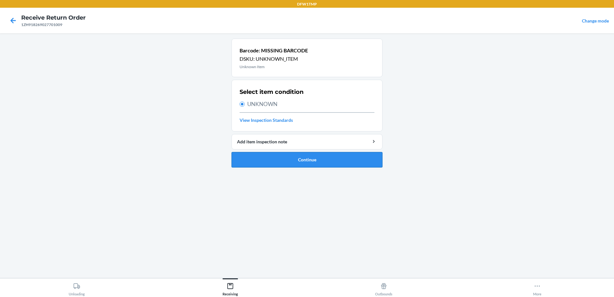
click at [308, 156] on button "Continue" at bounding box center [306, 159] width 151 height 15
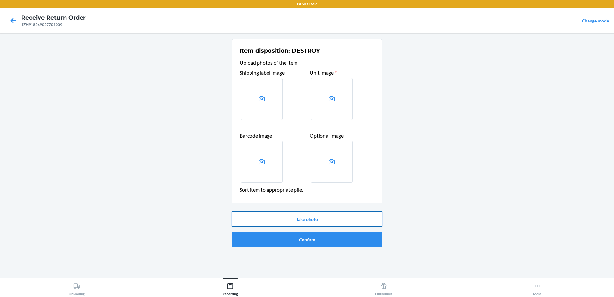
click at [317, 220] on button "Take photo" at bounding box center [306, 218] width 151 height 15
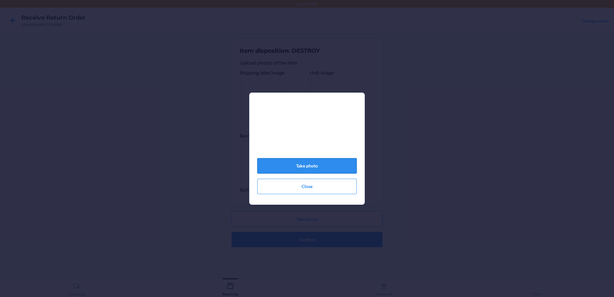
click at [326, 164] on button "Take photo" at bounding box center [307, 165] width 100 height 15
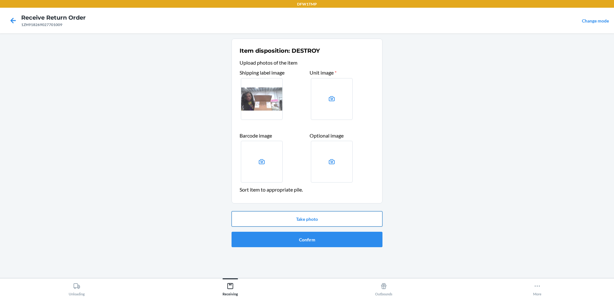
click at [368, 216] on button "Take photo" at bounding box center [306, 218] width 151 height 15
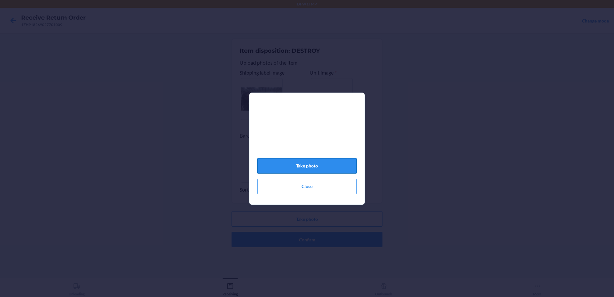
click at [318, 163] on button "Take photo" at bounding box center [307, 165] width 100 height 15
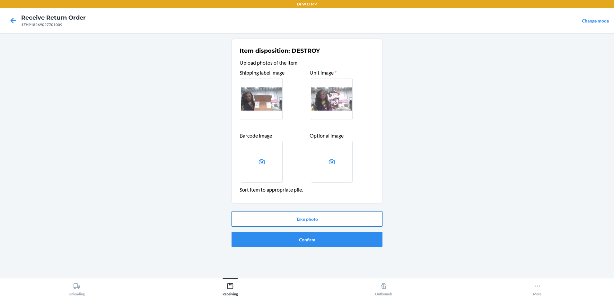
click at [316, 221] on button "Take photo" at bounding box center [306, 218] width 151 height 15
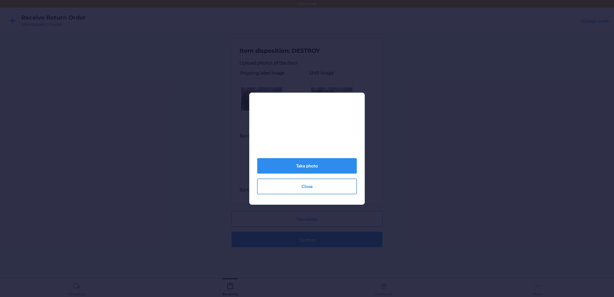
click at [324, 193] on button "Close" at bounding box center [307, 185] width 100 height 15
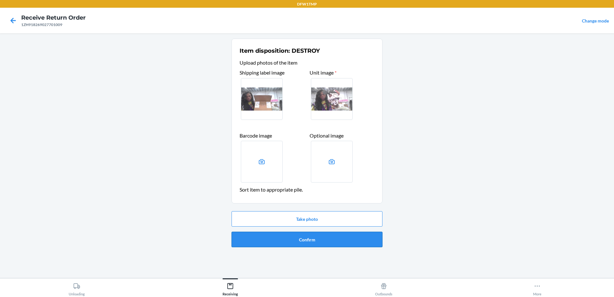
click at [333, 238] on button "Confirm" at bounding box center [306, 238] width 151 height 15
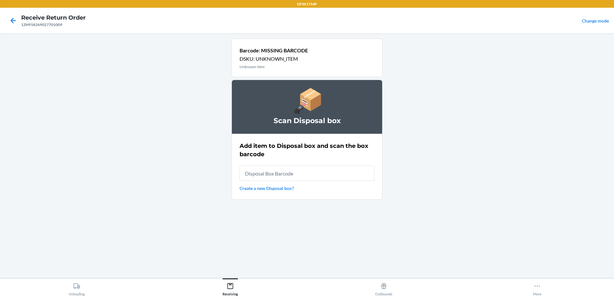
click at [277, 188] on link "Create a new Disposal box?" at bounding box center [306, 188] width 135 height 7
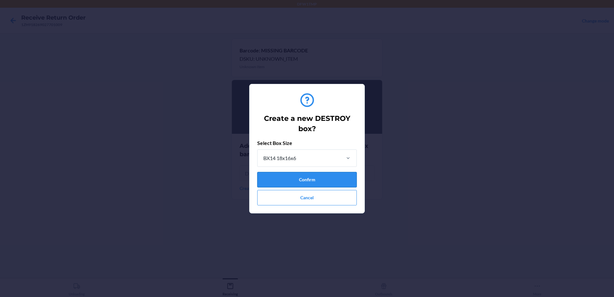
click at [296, 175] on button "Confirm" at bounding box center [307, 179] width 100 height 15
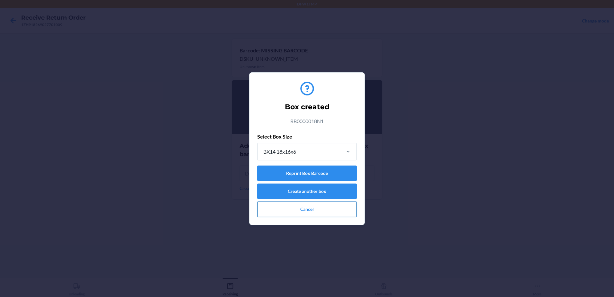
click at [325, 204] on button "Cancel" at bounding box center [307, 208] width 100 height 15
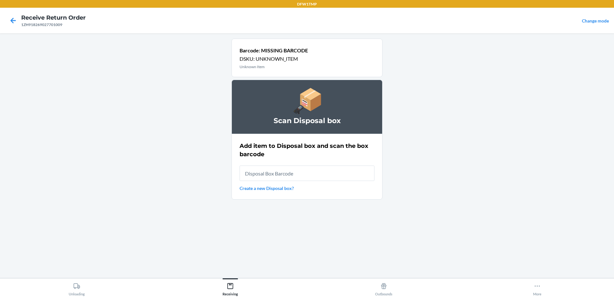
click at [332, 163] on div "Add item to Disposal box and scan the box barcode Create a new Disposal box?" at bounding box center [306, 167] width 135 height 54
click at [324, 170] on input "text" at bounding box center [306, 172] width 135 height 15
type input "RB0000018N1"
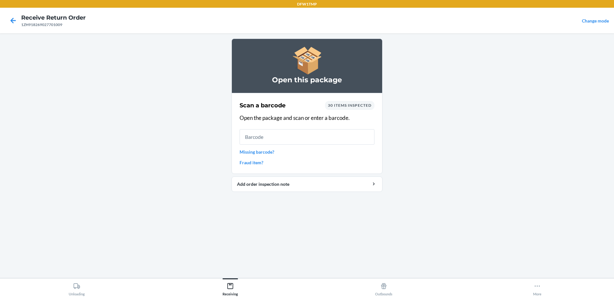
click at [269, 152] on link "Missing barcode?" at bounding box center [306, 151] width 135 height 7
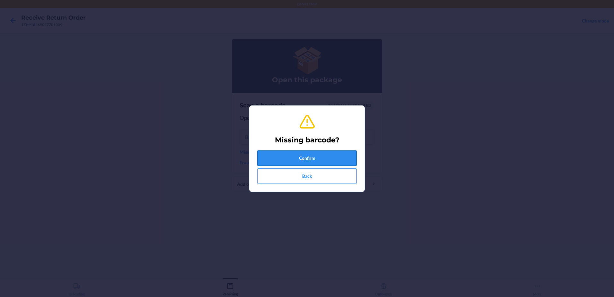
drag, startPoint x: 323, startPoint y: 156, endPoint x: 326, endPoint y: 155, distance: 3.7
click at [325, 155] on button "Confirm" at bounding box center [307, 157] width 100 height 15
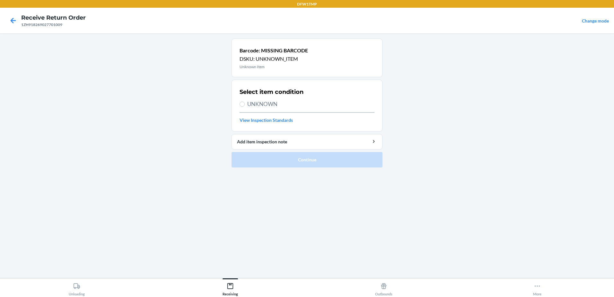
click at [264, 107] on span "UNKNOWN" at bounding box center [310, 104] width 127 height 8
click at [245, 107] on input "UNKNOWN" at bounding box center [241, 103] width 5 height 5
radio input "true"
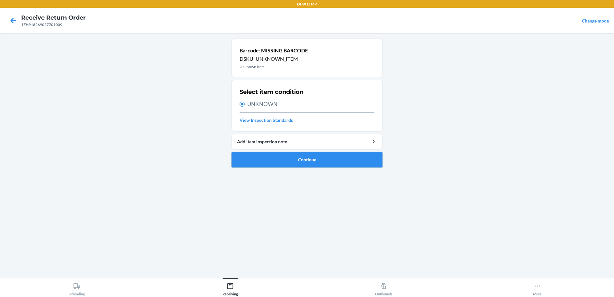
click at [326, 160] on button "Continue" at bounding box center [306, 159] width 151 height 15
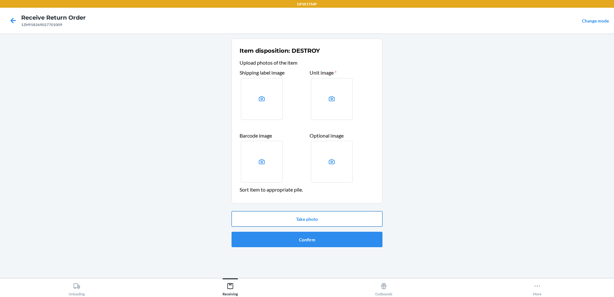
click at [308, 216] on button "Take photo" at bounding box center [306, 218] width 151 height 15
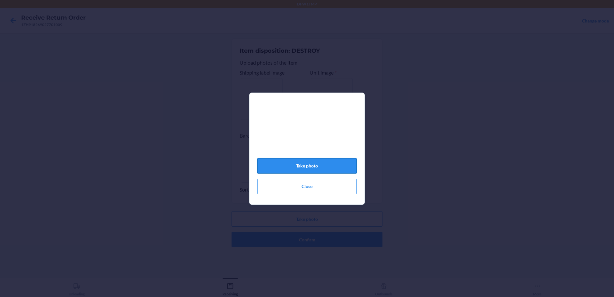
click at [335, 171] on button "Take photo" at bounding box center [307, 165] width 100 height 15
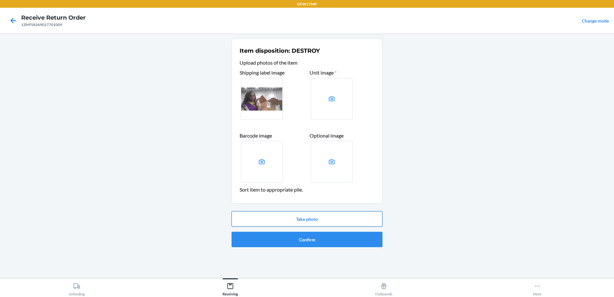
click at [320, 221] on button "Take photo" at bounding box center [306, 218] width 151 height 15
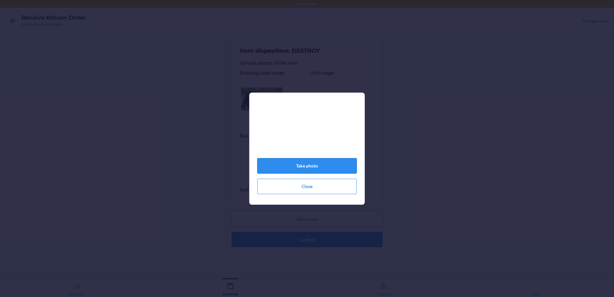
click at [323, 173] on button "Take photo" at bounding box center [307, 165] width 100 height 15
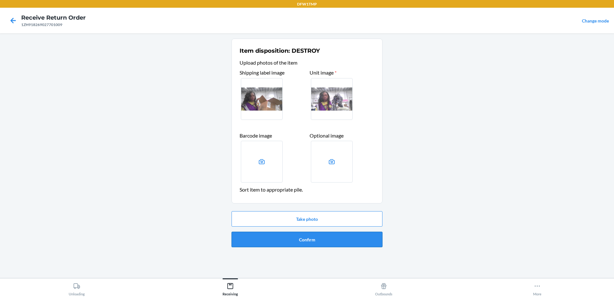
click at [314, 240] on button "Confirm" at bounding box center [306, 238] width 151 height 15
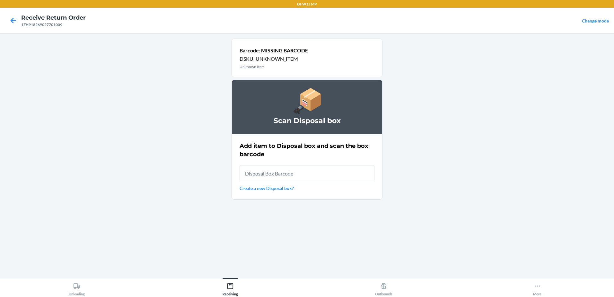
click at [269, 190] on link "Create a new Disposal box?" at bounding box center [306, 188] width 135 height 7
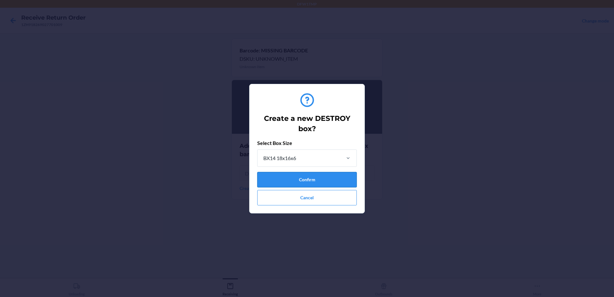
click at [311, 174] on button "Confirm" at bounding box center [307, 179] width 100 height 15
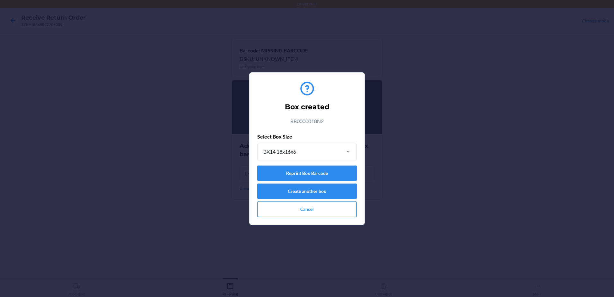
drag, startPoint x: 309, startPoint y: 217, endPoint x: 311, endPoint y: 214, distance: 3.4
click at [309, 216] on div "Box created RB0000018N2 Select Box Size BX14 18x16x6 Reprint Box Barcode Create…" at bounding box center [307, 149] width 100 height 142
click at [312, 213] on button "Cancel" at bounding box center [307, 208] width 100 height 15
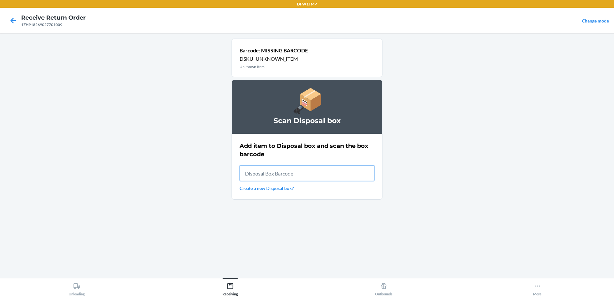
click at [288, 171] on input "text" at bounding box center [306, 172] width 135 height 15
type input "RB0000018N2"
